Goal: Transaction & Acquisition: Obtain resource

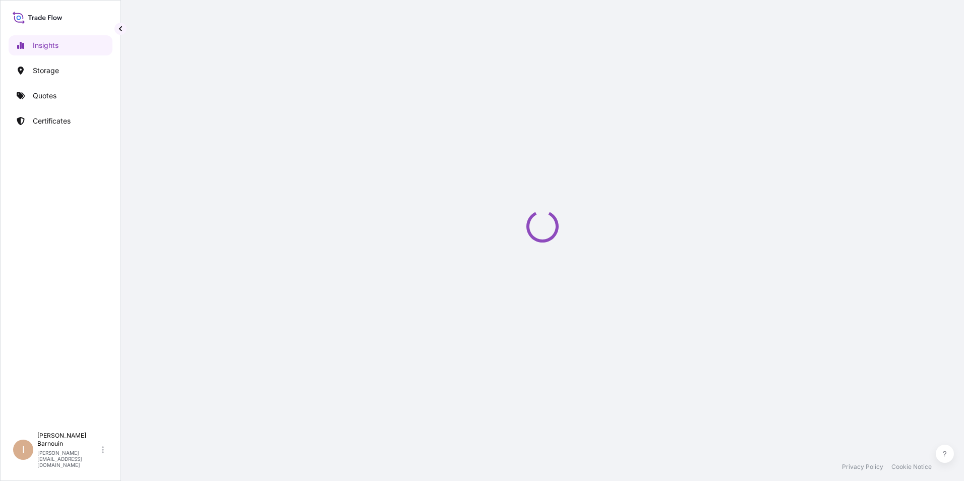
select select "2025"
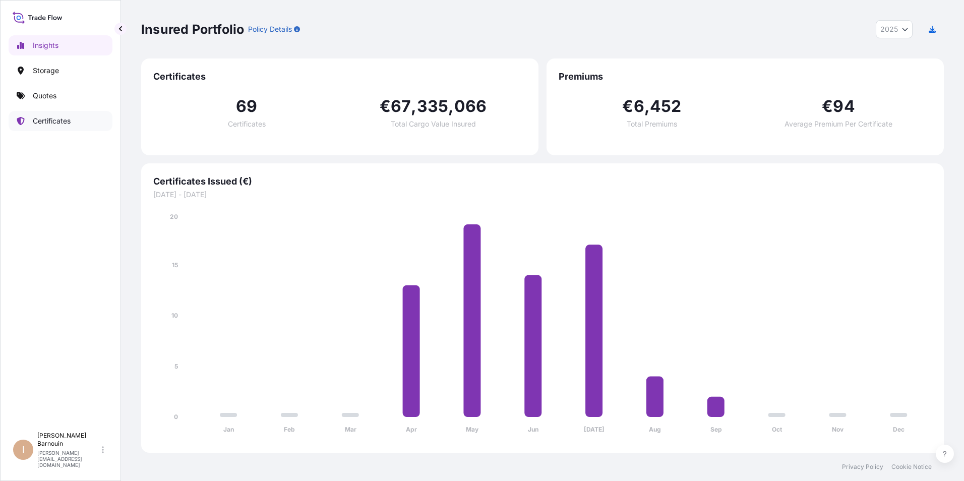
click at [56, 117] on p "Certificates" at bounding box center [52, 121] width 38 height 10
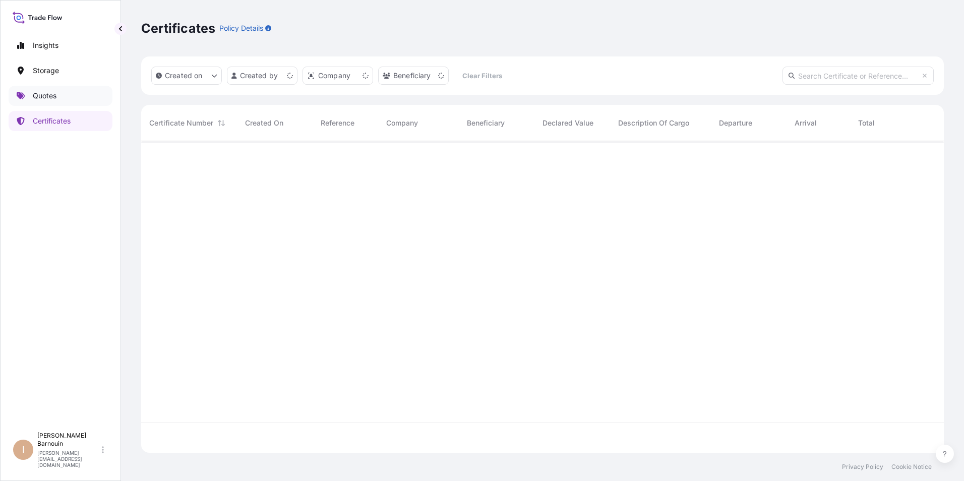
scroll to position [310, 796]
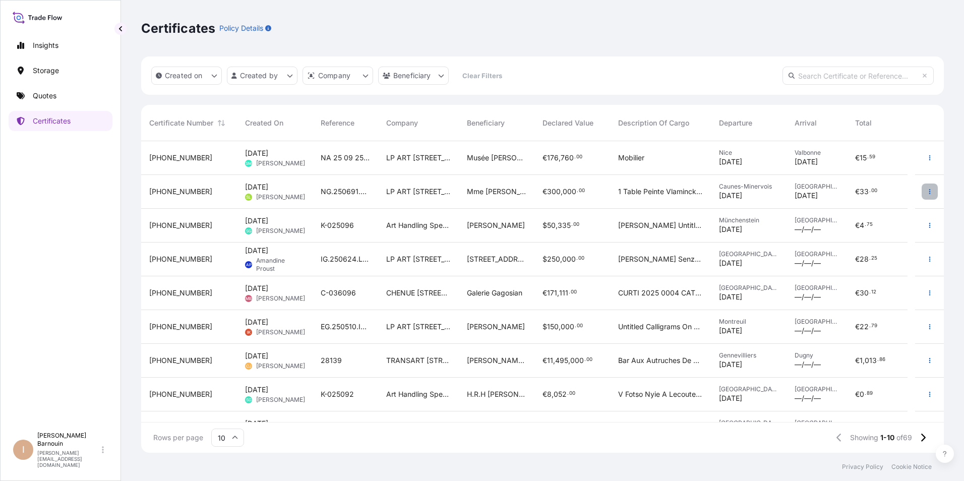
click at [927, 193] on icon "button" at bounding box center [930, 192] width 6 height 6
click at [853, 213] on p "Download certificate" at bounding box center [874, 212] width 68 height 10
